Goal: Task Accomplishment & Management: Manage account settings

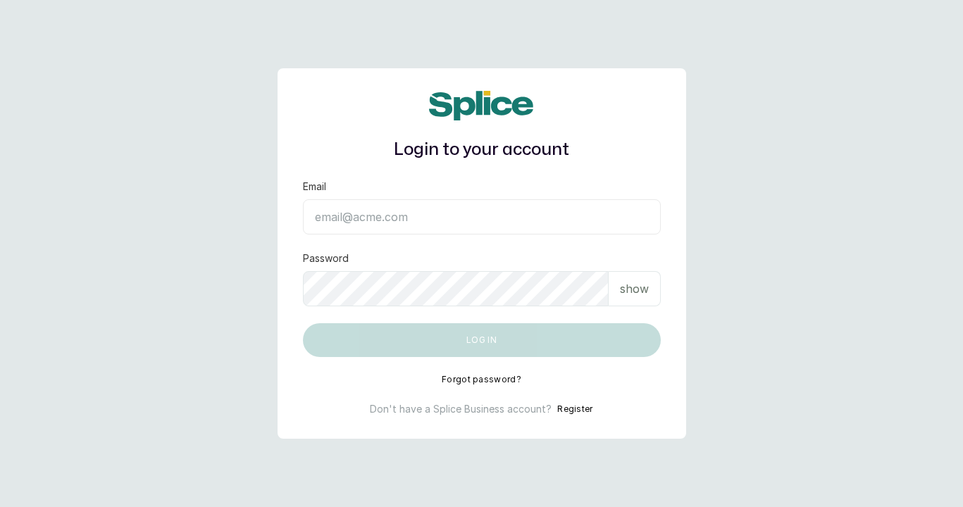
type input "[EMAIL_ADDRESS][DOMAIN_NAME]"
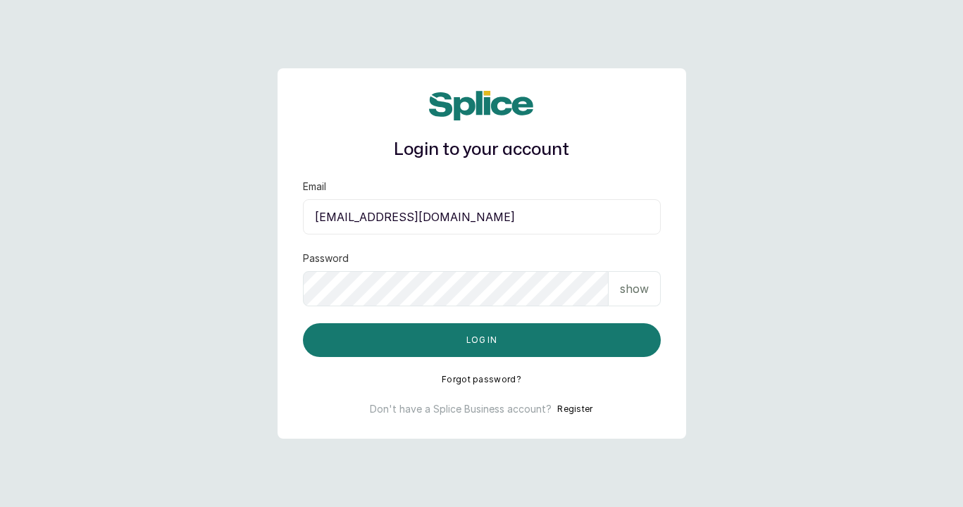
click at [631, 281] on p "show" at bounding box center [634, 288] width 29 height 17
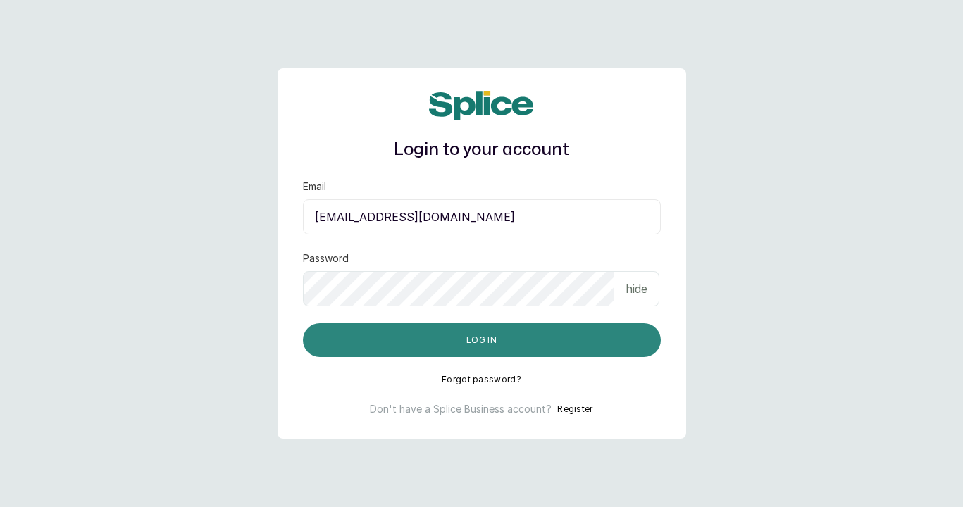
click at [580, 348] on button "Log in" at bounding box center [482, 340] width 358 height 34
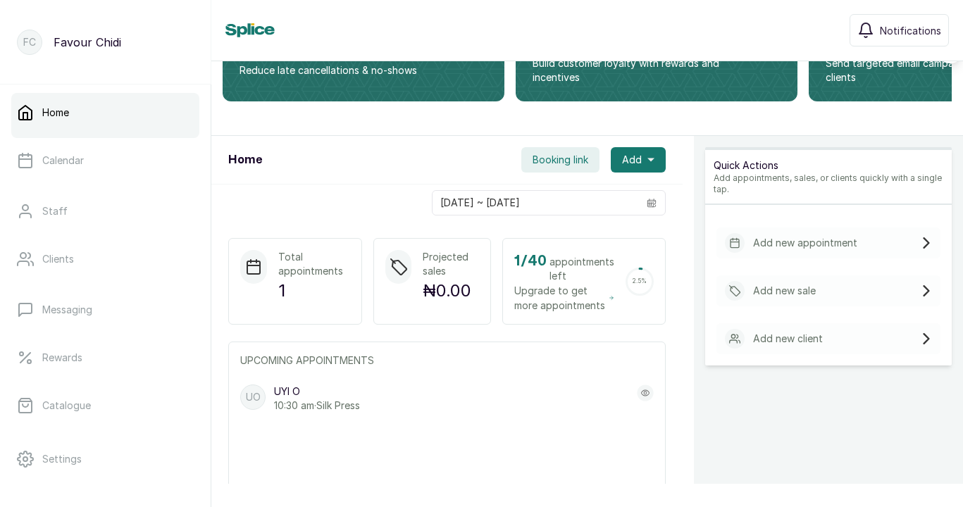
scroll to position [319, 0]
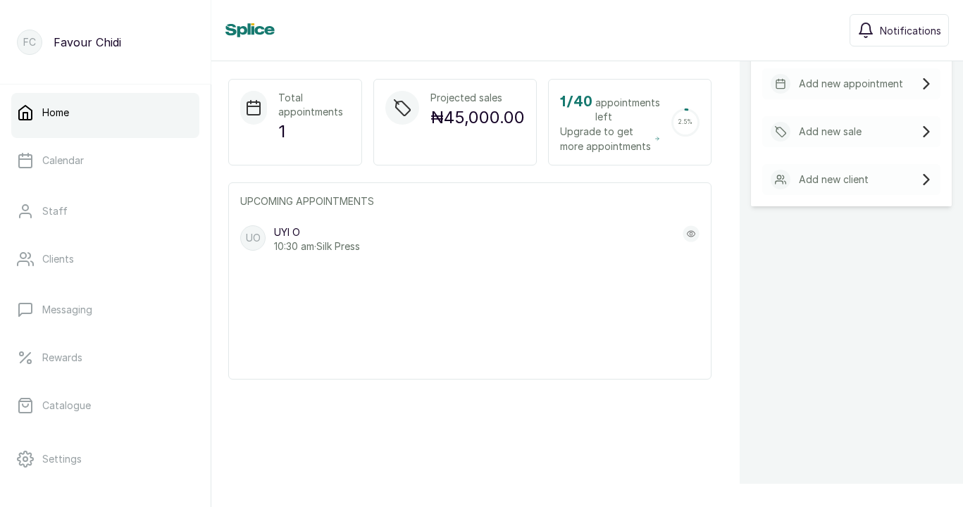
click at [348, 245] on p "10:30 am · Silk Press" at bounding box center [317, 247] width 86 height 14
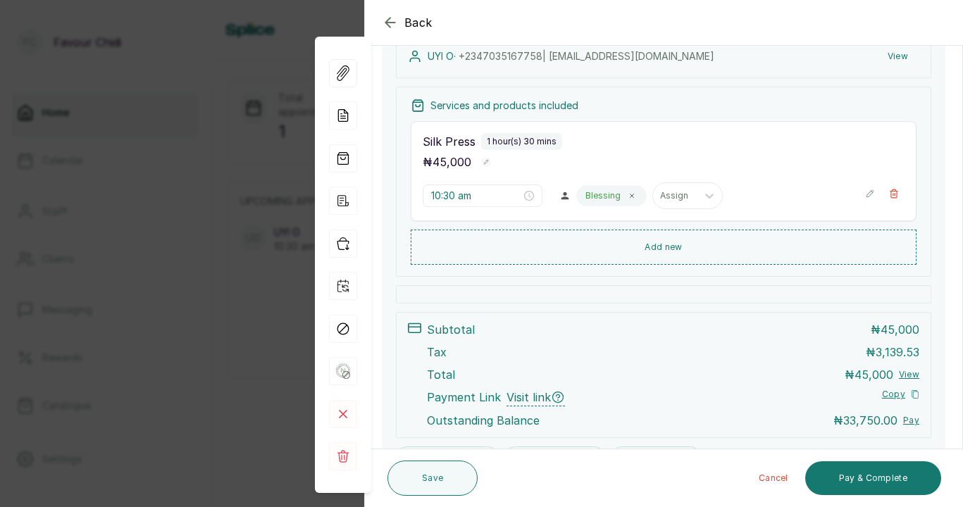
scroll to position [0, 0]
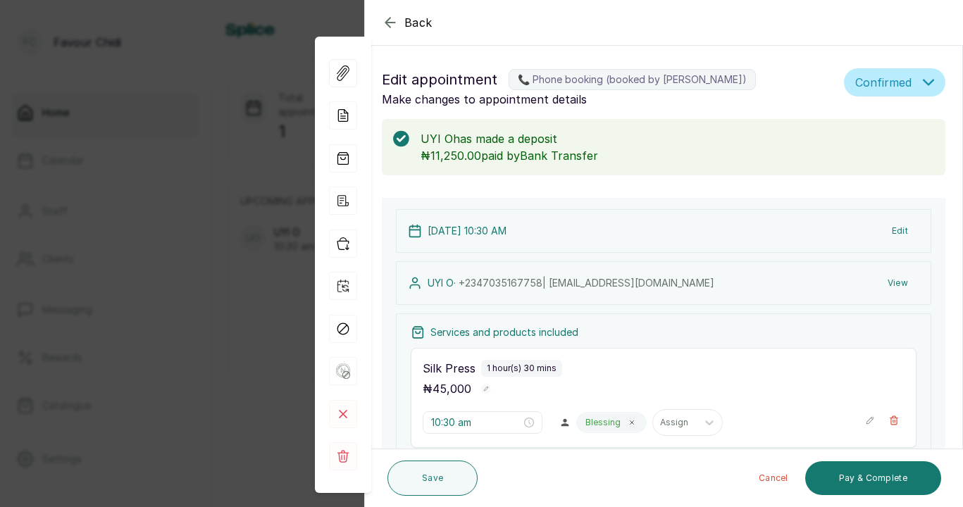
click at [914, 70] on button "Confirmed" at bounding box center [894, 82] width 101 height 28
click at [716, 201] on div "10 Oct 2025, 10:30 AM Edit UYI O · +234 7035167758 | UYIOSAOIGIAGBE@GMAIL.COM V…" at bounding box center [664, 452] width 564 height 508
click at [363, 114] on div "View Forms Add note Add services and products View receipt Checkin Repeat appoi…" at bounding box center [343, 265] width 56 height 456
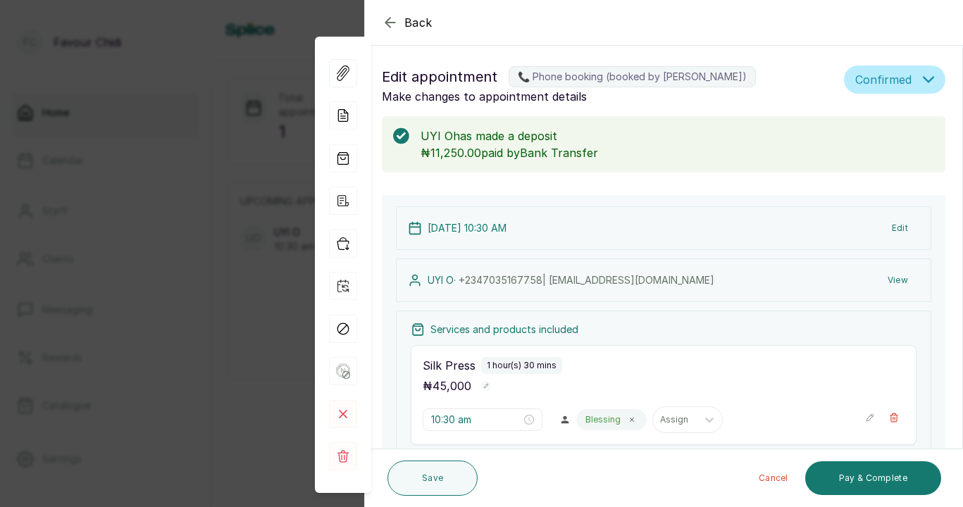
scroll to position [6, 0]
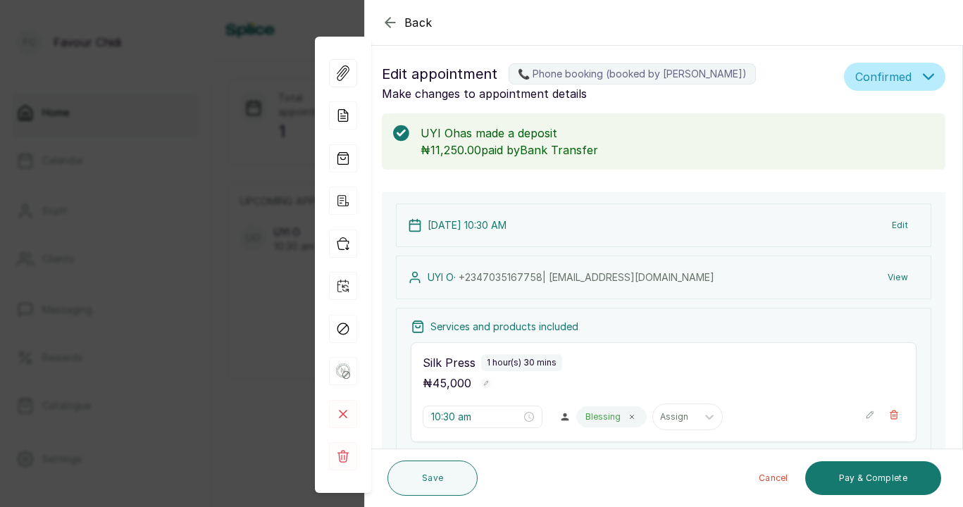
click at [263, 158] on div "Back Appointment Details Edit appointment 📞 Phone booking (booked by Gracie Bak…" at bounding box center [481, 253] width 963 height 507
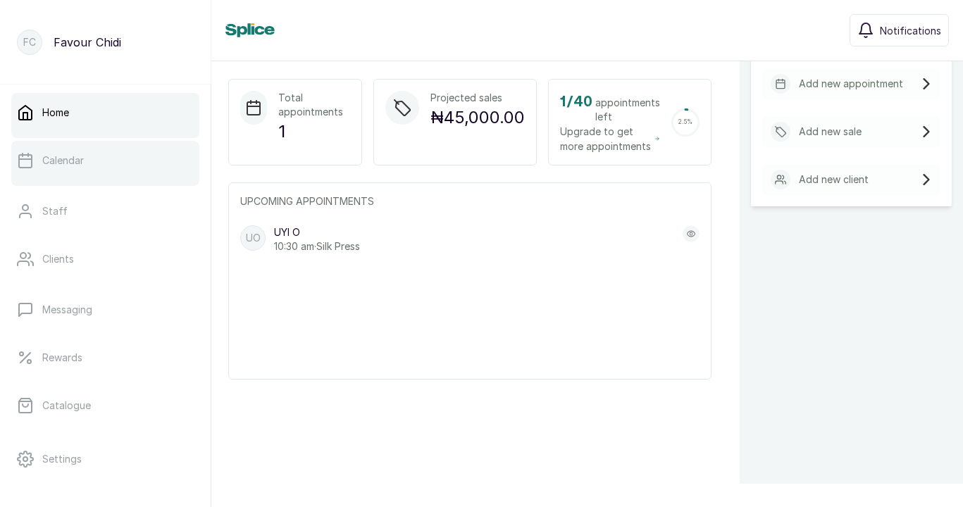
click at [42, 165] on p "Calendar" at bounding box center [63, 161] width 42 height 14
